Goal: Transaction & Acquisition: Purchase product/service

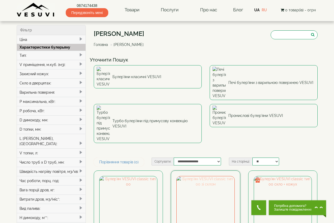
drag, startPoint x: 0, startPoint y: 0, endPoint x: 208, endPoint y: 144, distance: 253.1
click at [208, 176] on img at bounding box center [206, 205] width 58 height 58
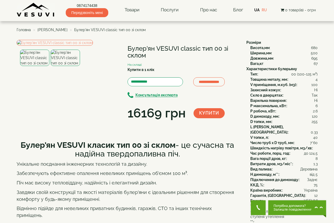
click at [208, 122] on div "**********" at bounding box center [130, 81] width 226 height 82
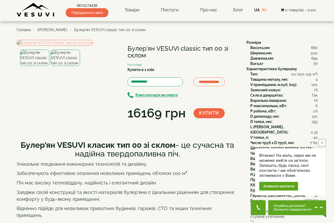
click at [208, 122] on div "**********" at bounding box center [130, 81] width 226 height 82
